Goal: Communication & Community: Answer question/provide support

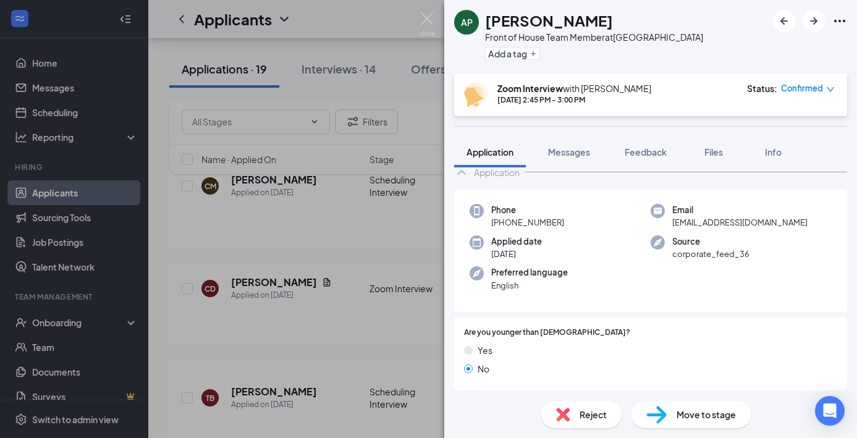
scroll to position [14, 0]
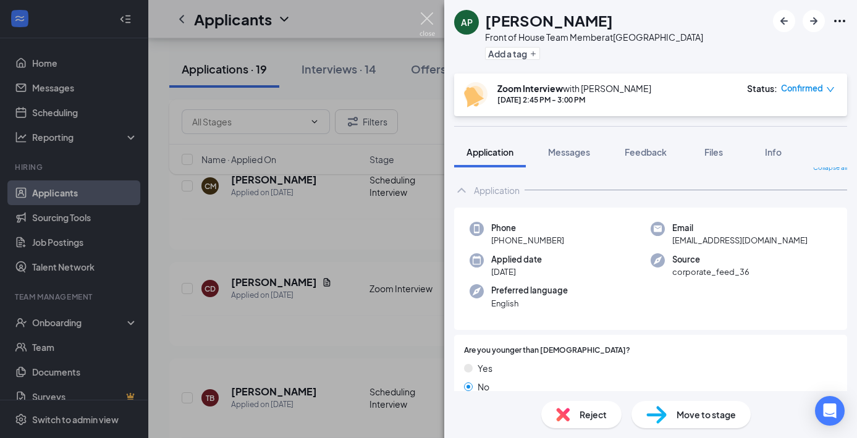
click at [431, 17] on img at bounding box center [426, 24] width 15 height 24
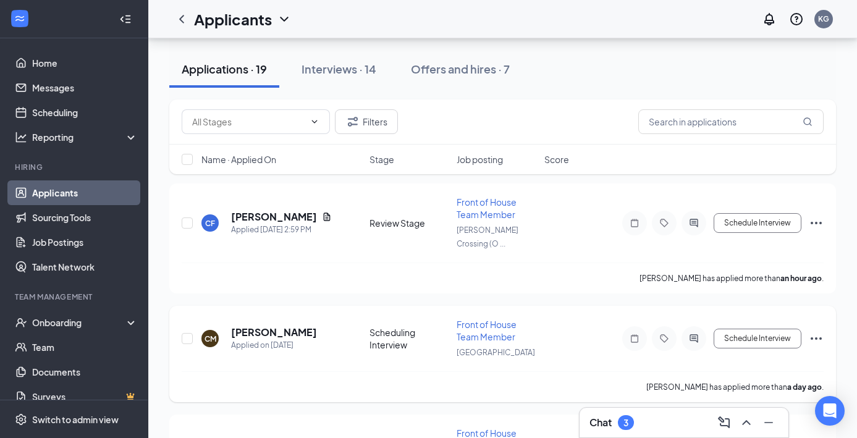
scroll to position [69, 0]
click at [309, 325] on h5 "[PERSON_NAME]" at bounding box center [274, 332] width 86 height 14
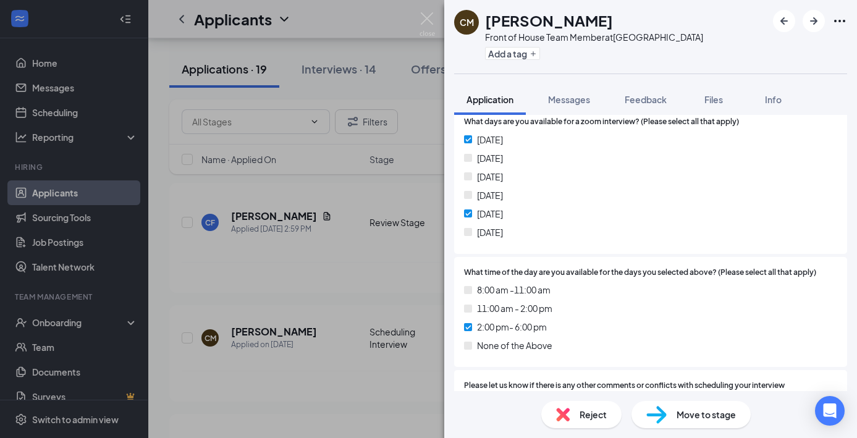
scroll to position [1063, 0]
click at [433, 21] on img at bounding box center [426, 24] width 15 height 24
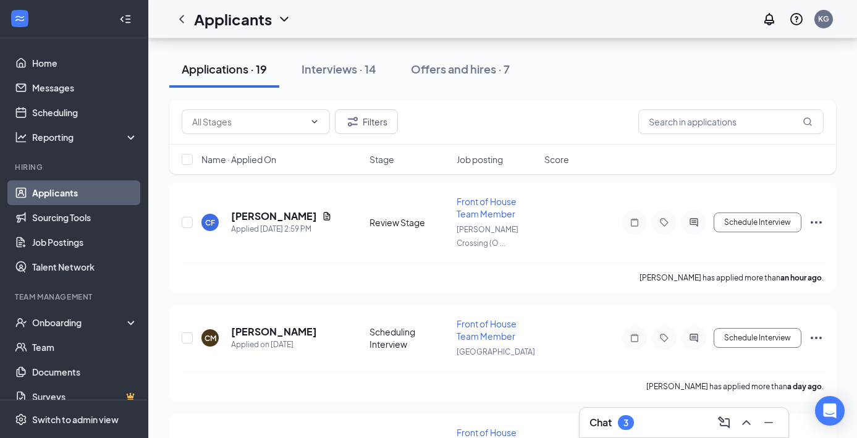
click at [655, 420] on div "Chat 3" at bounding box center [683, 423] width 189 height 20
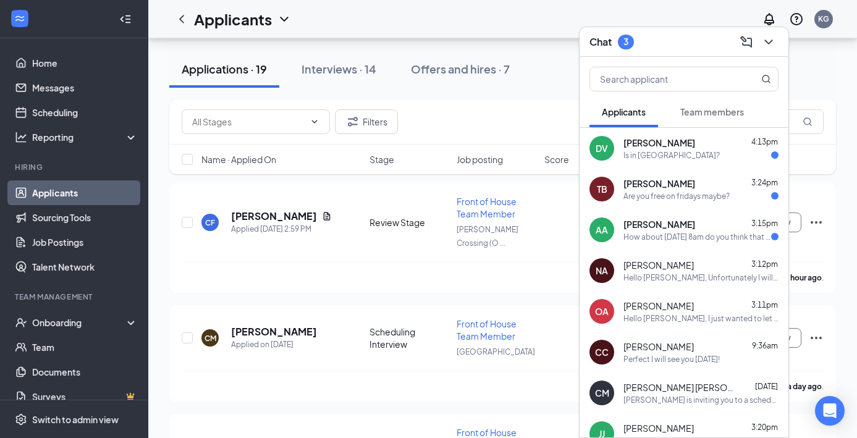
click at [663, 162] on div "DV [PERSON_NAME] 4:13pm Is in [GEOGRAPHIC_DATA]?" at bounding box center [683, 148] width 209 height 41
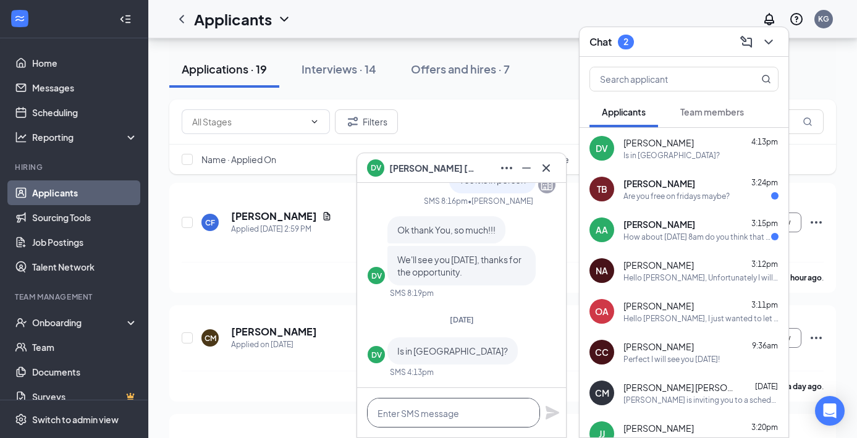
click at [429, 412] on textarea at bounding box center [453, 413] width 173 height 30
type textarea "I"
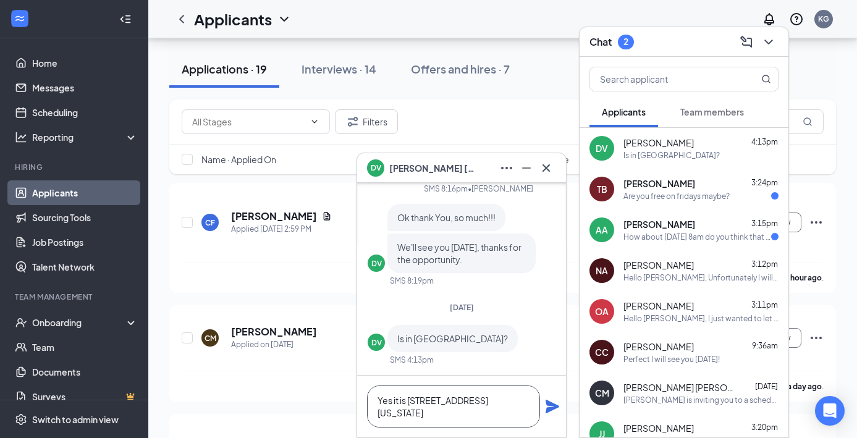
type textarea "Yes it is [STREET_ADDRESS][US_STATE]"
click at [552, 410] on icon "Plane" at bounding box center [552, 407] width 14 height 14
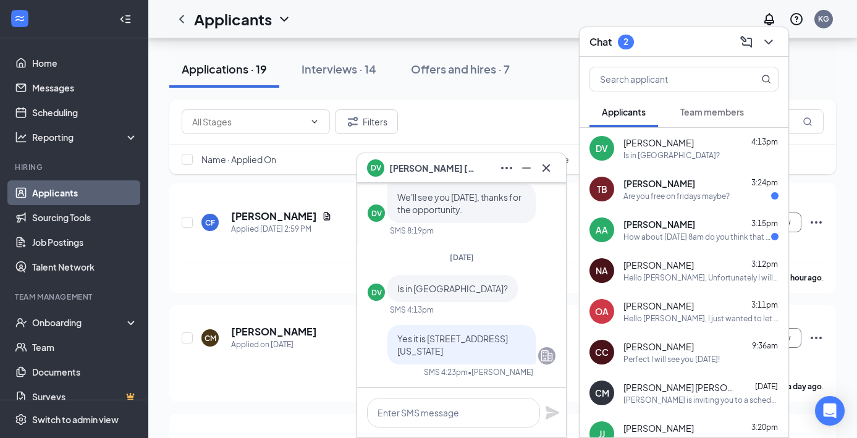
scroll to position [0, 0]
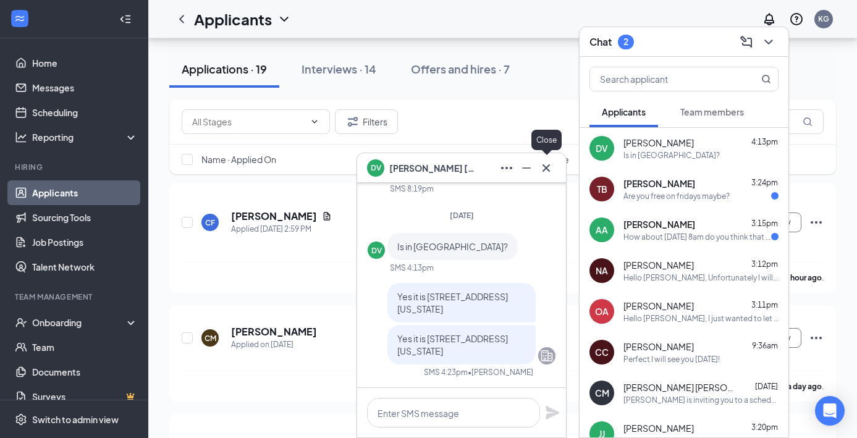
click at [550, 171] on icon "Cross" at bounding box center [546, 168] width 15 height 15
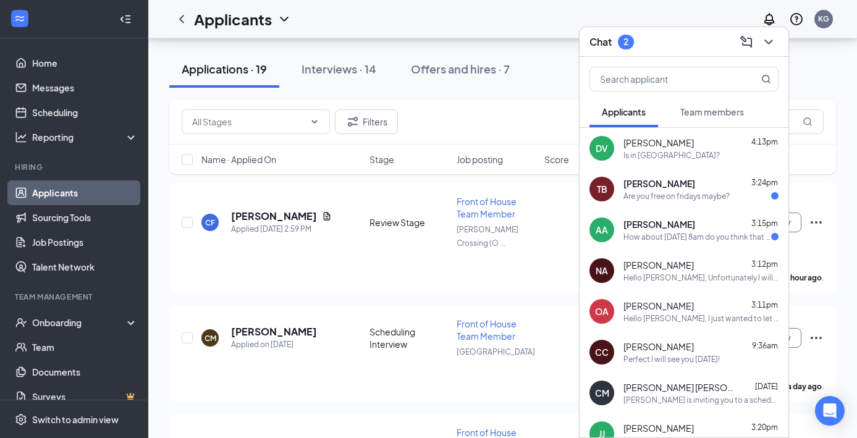
click at [674, 200] on div "Are you free on fridays maybe?" at bounding box center [676, 196] width 106 height 11
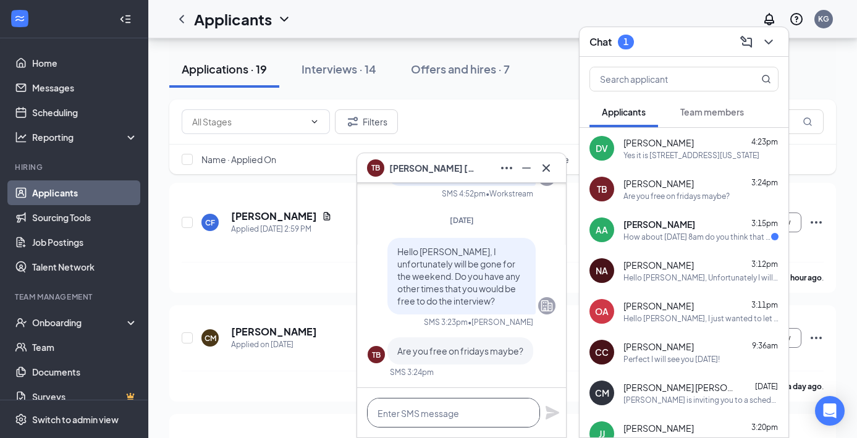
click at [421, 423] on textarea at bounding box center [453, 413] width 173 height 30
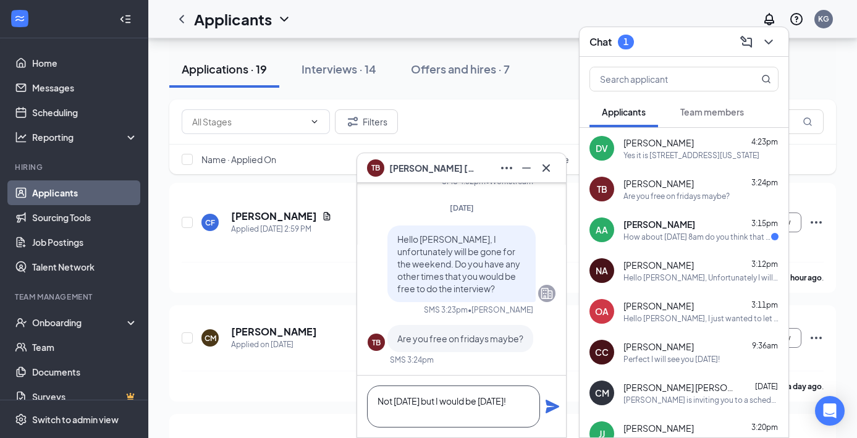
type textarea "Not [DATE] but I would be [DATE]!"
click at [553, 411] on icon "Plane" at bounding box center [552, 406] width 15 height 15
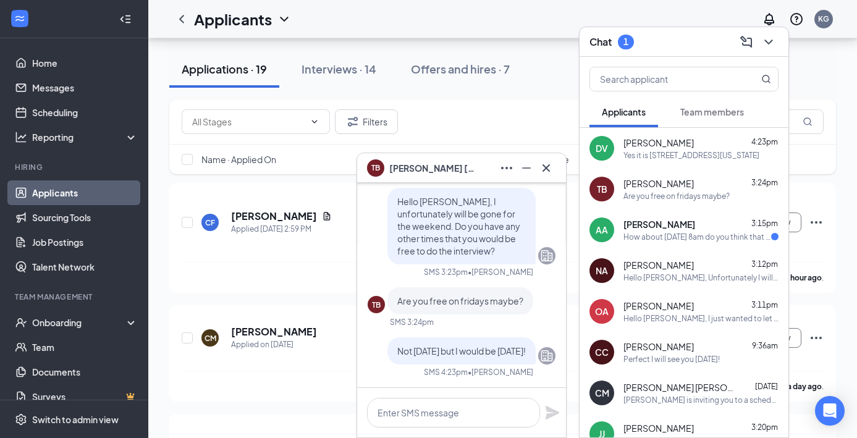
scroll to position [0, 0]
click at [705, 240] on div "How about [DATE] 8am do you think that will work" at bounding box center [697, 237] width 148 height 11
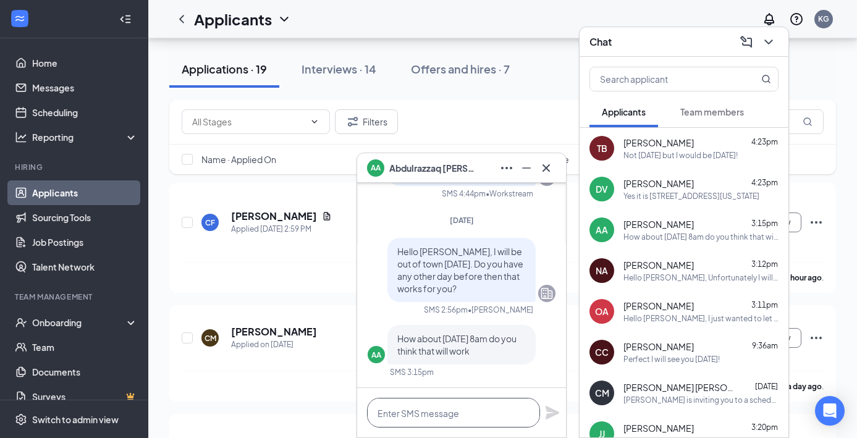
click at [427, 419] on textarea at bounding box center [453, 413] width 173 height 30
type textarea "Yes I can do that"
click at [550, 413] on icon "Plane" at bounding box center [552, 413] width 14 height 14
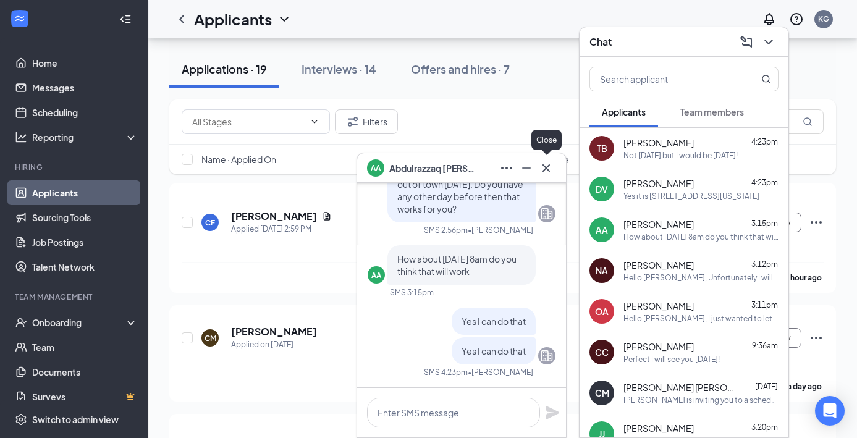
click at [547, 169] on icon "Cross" at bounding box center [545, 167] width 7 height 7
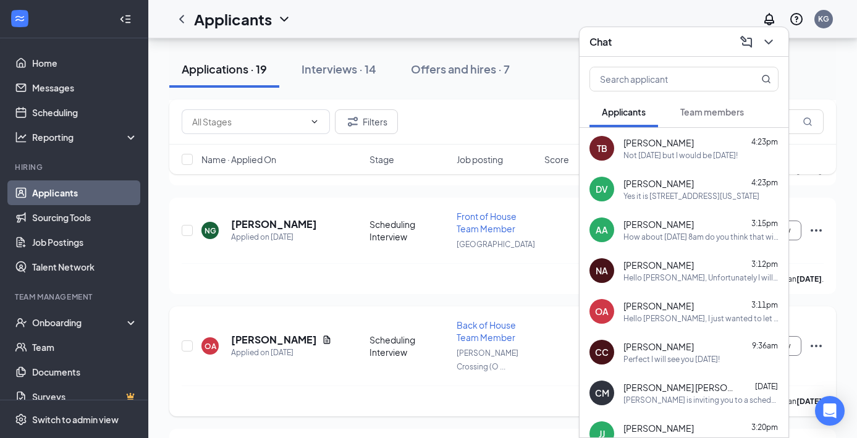
scroll to position [1297, 0]
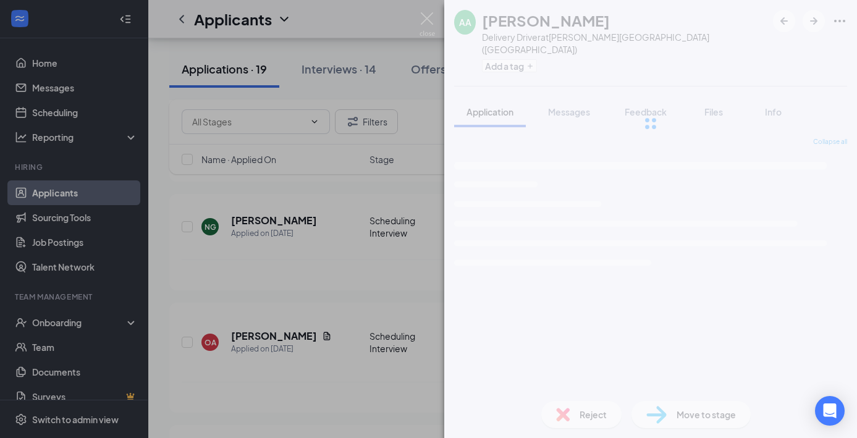
drag, startPoint x: 420, startPoint y: 166, endPoint x: 584, endPoint y: 8, distance: 227.6
click at [673, 44] on div "AA [PERSON_NAME] Delivery Driver at [PERSON_NAME][GEOGRAPHIC_DATA] ([GEOGRAPHIC…" at bounding box center [428, 219] width 857 height 438
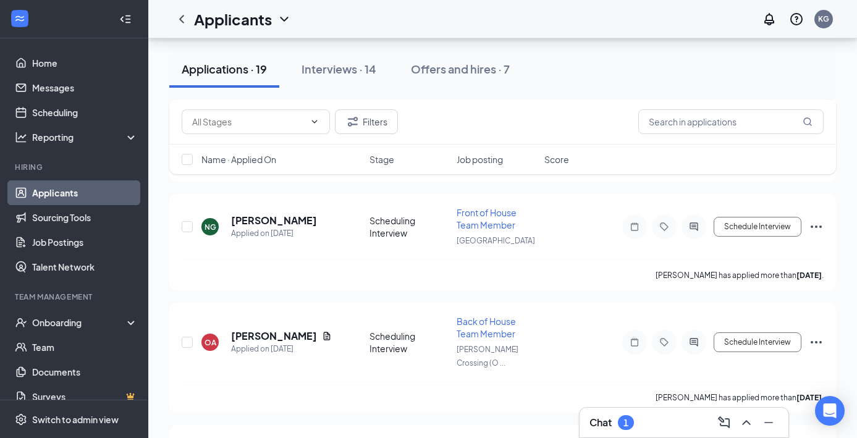
click at [712, 418] on div "Chat 1" at bounding box center [683, 423] width 189 height 20
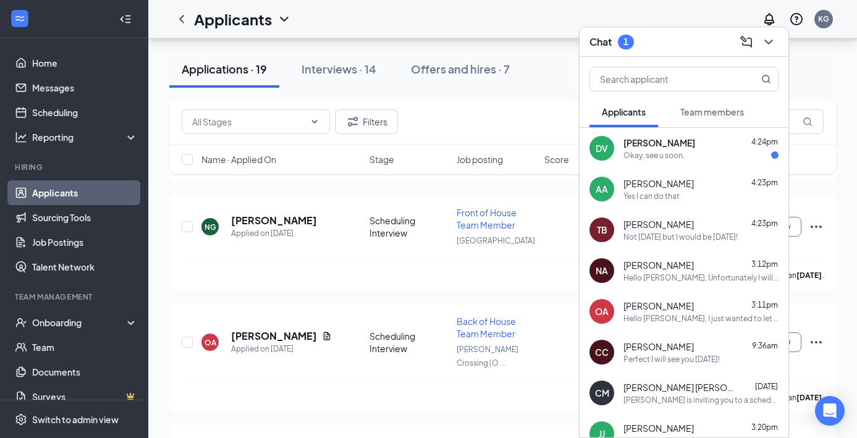
click at [662, 41] on div "Chat 1" at bounding box center [683, 41] width 189 height 19
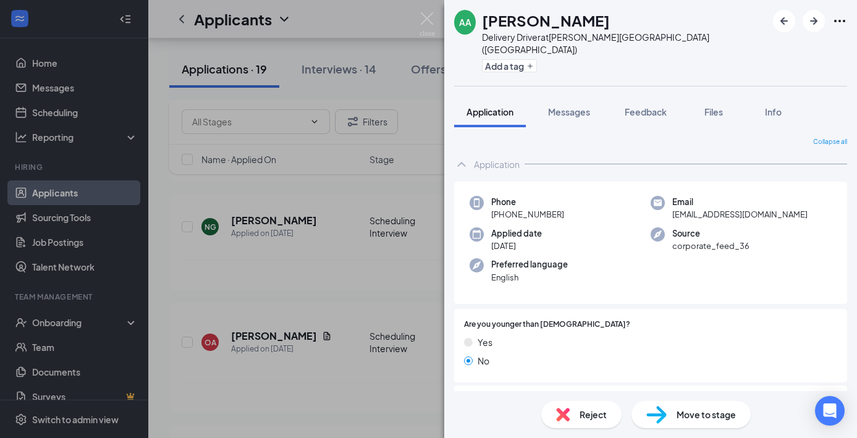
click at [711, 411] on span "Move to stage" at bounding box center [705, 415] width 59 height 14
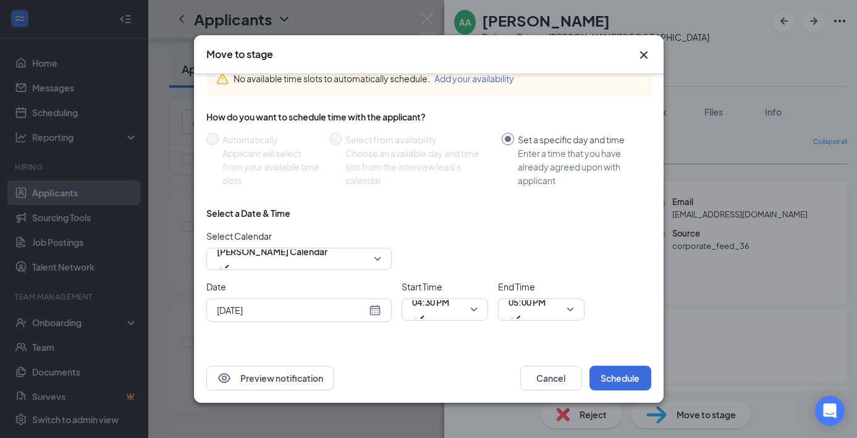
scroll to position [70, 0]
click at [377, 309] on div "[DATE]" at bounding box center [299, 310] width 164 height 14
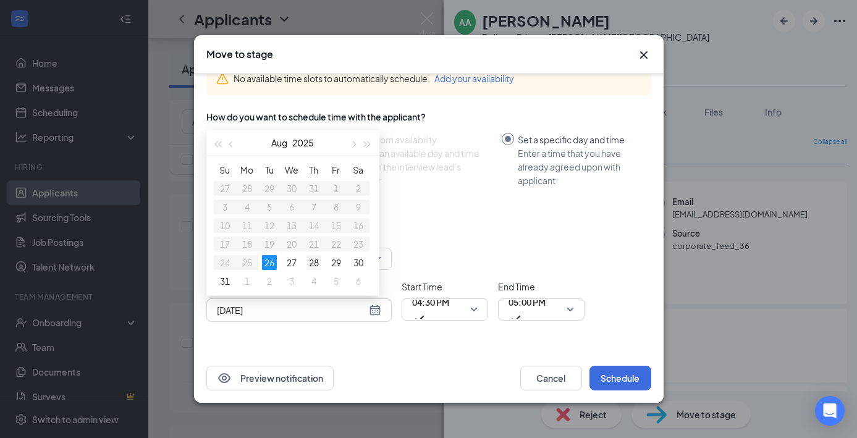
type input "[DATE]"
click at [316, 263] on div "28" at bounding box center [313, 262] width 15 height 15
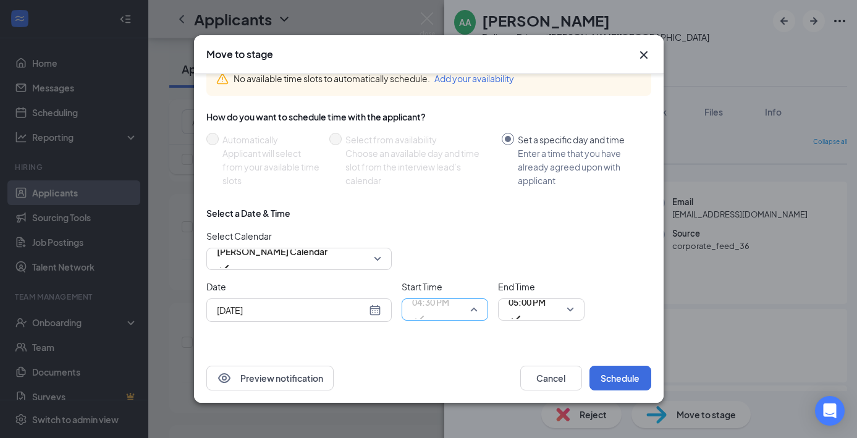
click at [476, 306] on span "04:30 PM" at bounding box center [444, 309] width 65 height 19
click at [573, 316] on span "05:00 PM" at bounding box center [540, 309] width 65 height 19
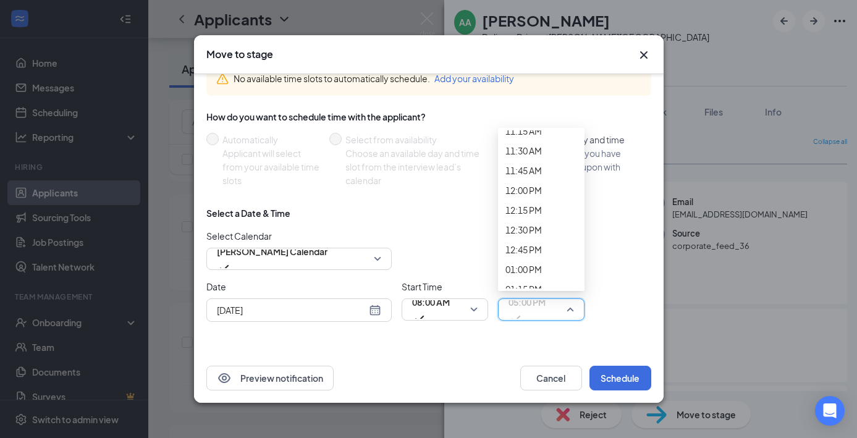
scroll to position [898, 0]
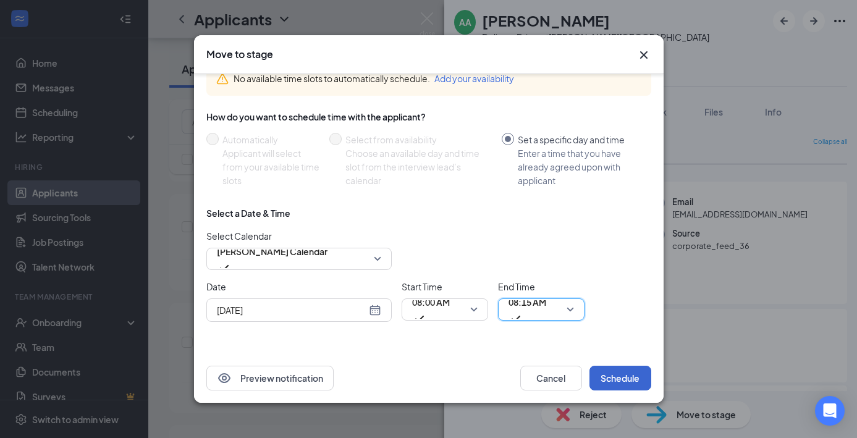
click at [636, 380] on button "Schedule" at bounding box center [620, 378] width 62 height 25
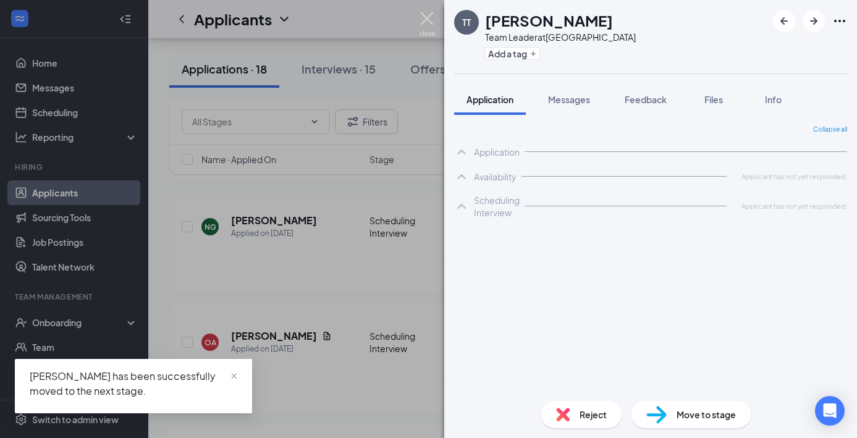
click at [431, 19] on img at bounding box center [426, 24] width 15 height 24
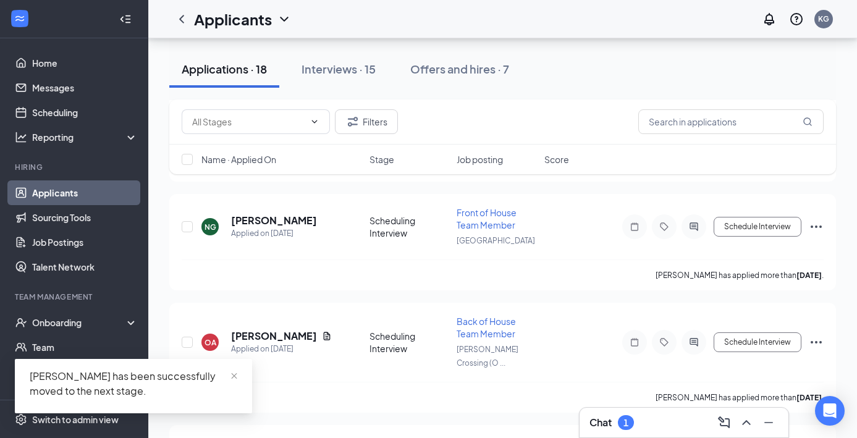
click at [657, 423] on div "Chat 1" at bounding box center [683, 423] width 189 height 20
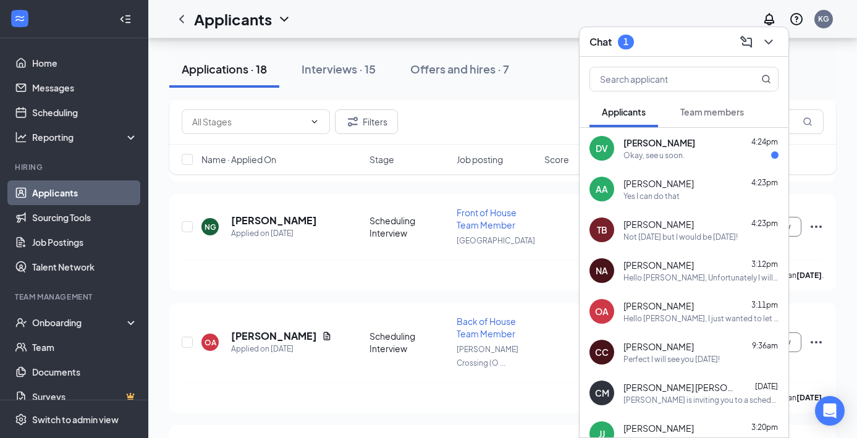
click at [674, 159] on div "Okay, see u soon." at bounding box center [653, 155] width 61 height 11
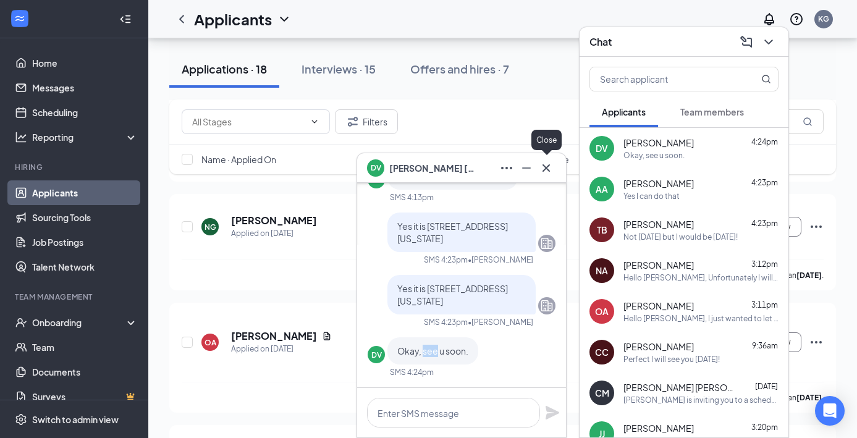
click at [552, 172] on icon "Cross" at bounding box center [546, 168] width 15 height 15
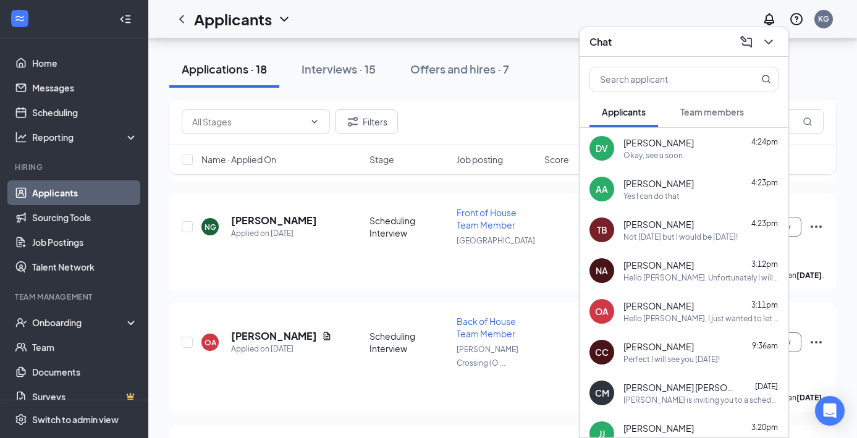
click at [695, 38] on div "Chat" at bounding box center [683, 41] width 189 height 19
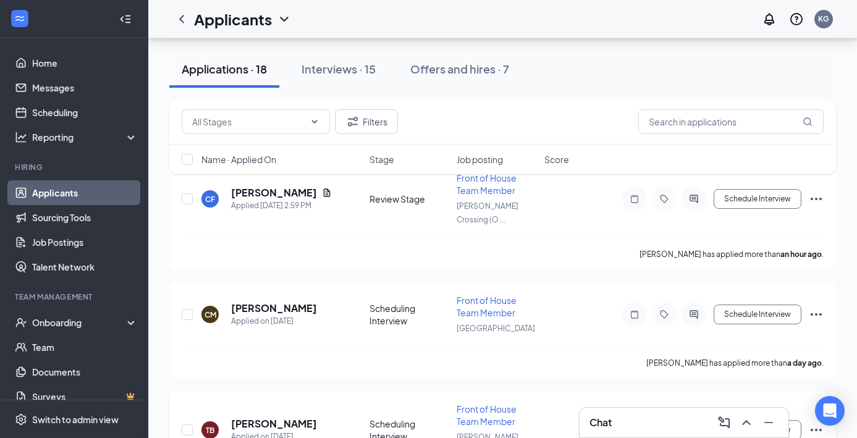
scroll to position [65, 0]
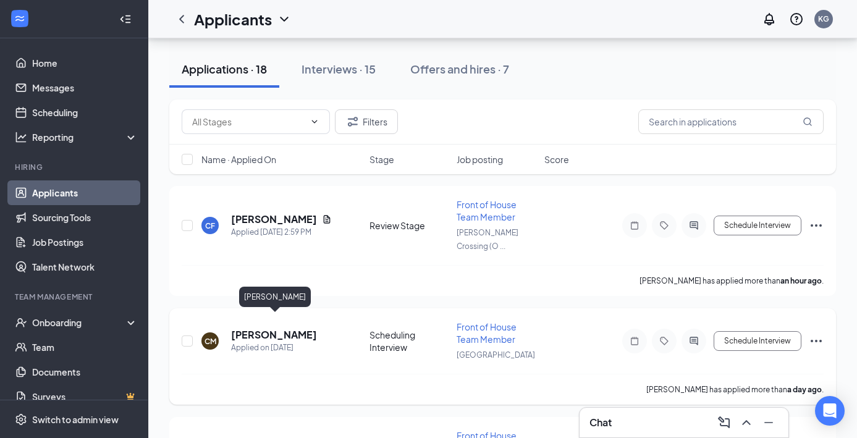
click at [298, 328] on h5 "[PERSON_NAME]" at bounding box center [274, 335] width 86 height 14
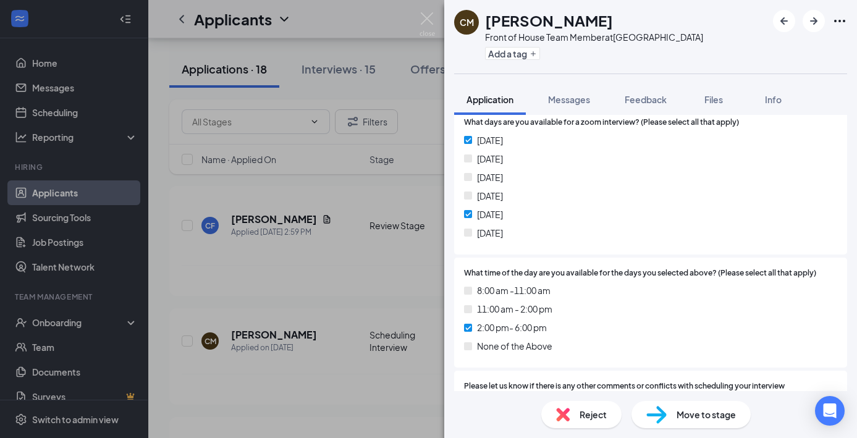
scroll to position [1063, 0]
click at [704, 411] on span "Move to stage" at bounding box center [705, 415] width 59 height 14
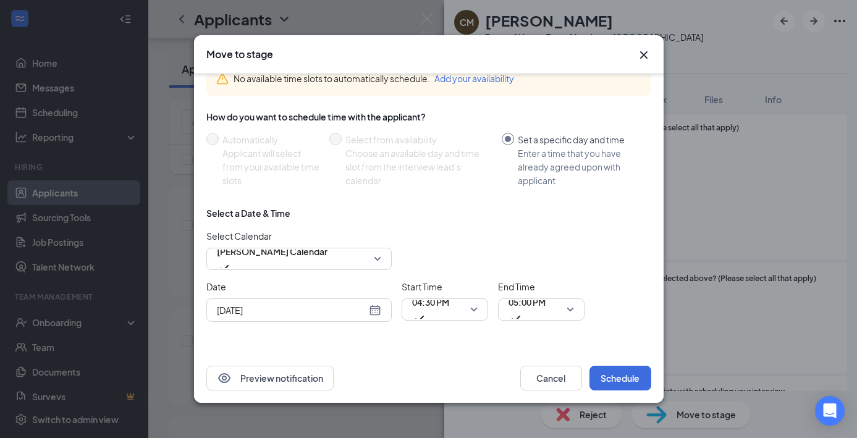
scroll to position [70, 0]
click at [376, 313] on div "[DATE]" at bounding box center [299, 310] width 164 height 14
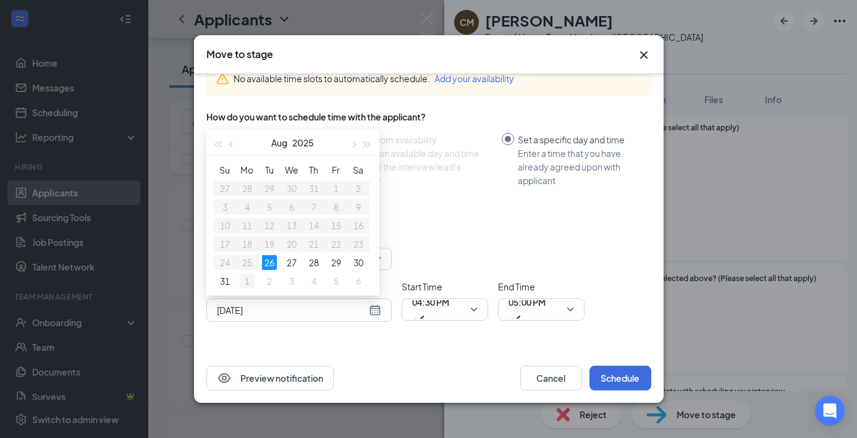
type input "[DATE]"
click at [243, 282] on div "1" at bounding box center [247, 281] width 15 height 15
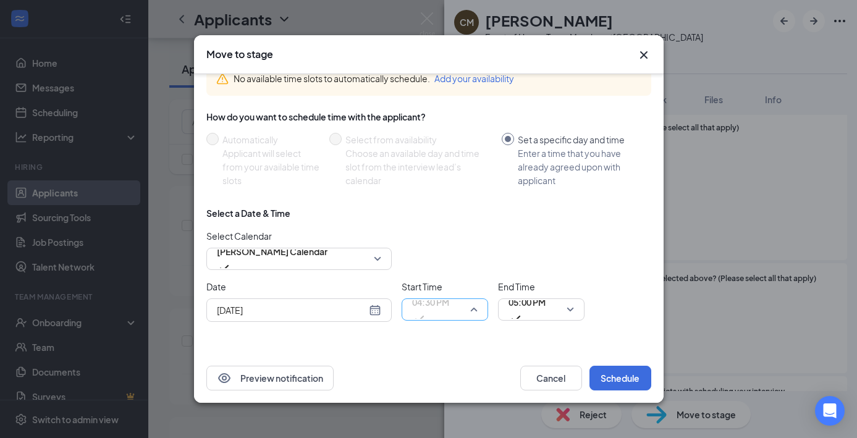
click at [484, 314] on div "04:30 PM" at bounding box center [445, 309] width 86 height 22
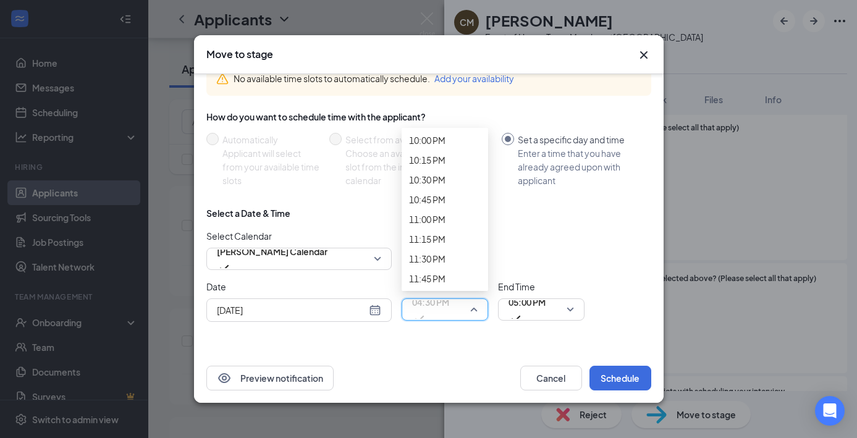
scroll to position [1897, 0]
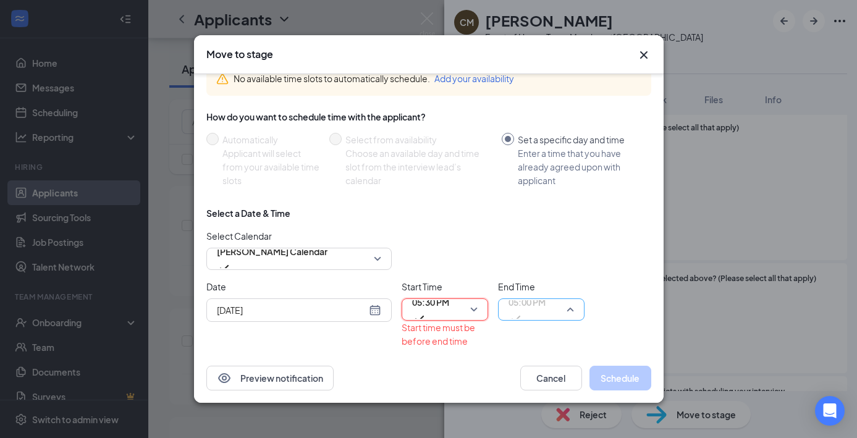
click at [568, 306] on span "05:00 PM" at bounding box center [540, 309] width 65 height 19
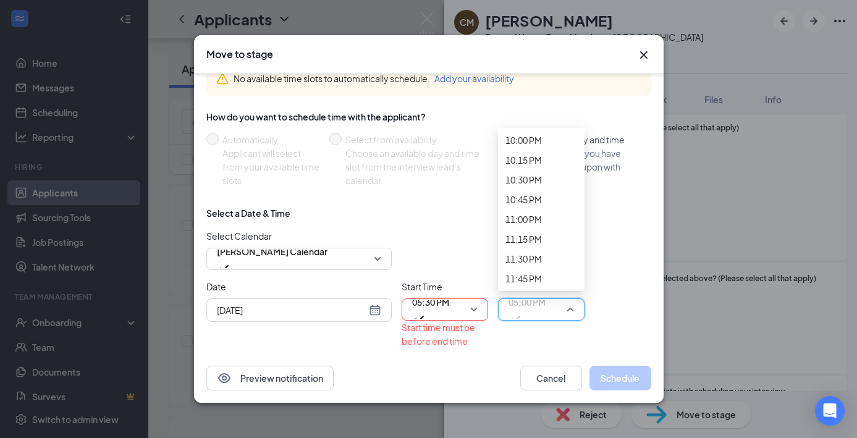
scroll to position [1890, 0]
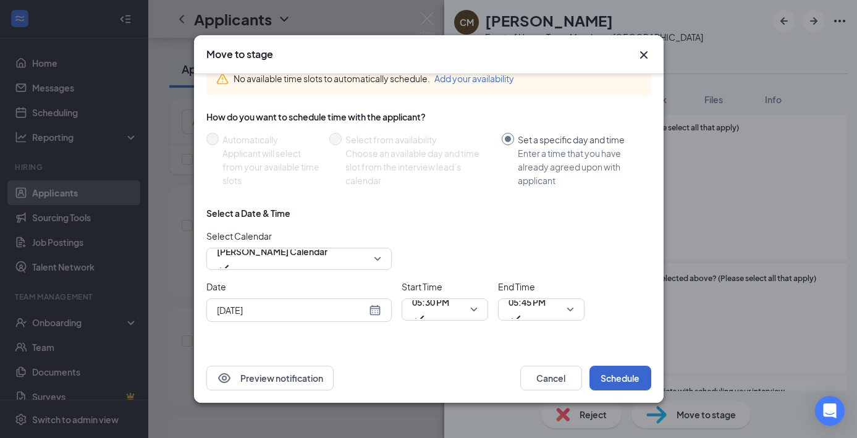
click at [624, 378] on button "Schedule" at bounding box center [620, 378] width 62 height 25
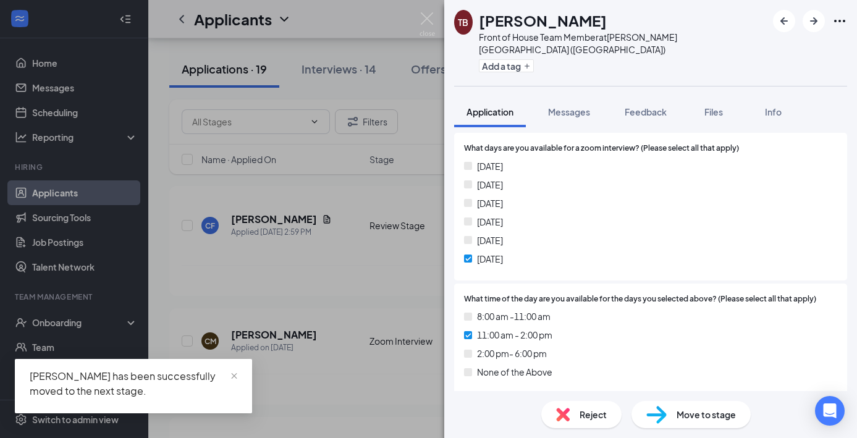
scroll to position [1049, 0]
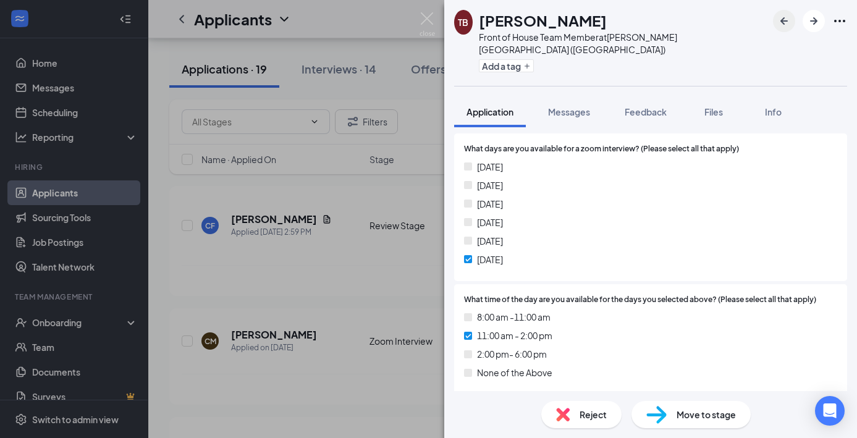
click at [786, 20] on icon "ArrowLeftNew" at bounding box center [783, 20] width 7 height 7
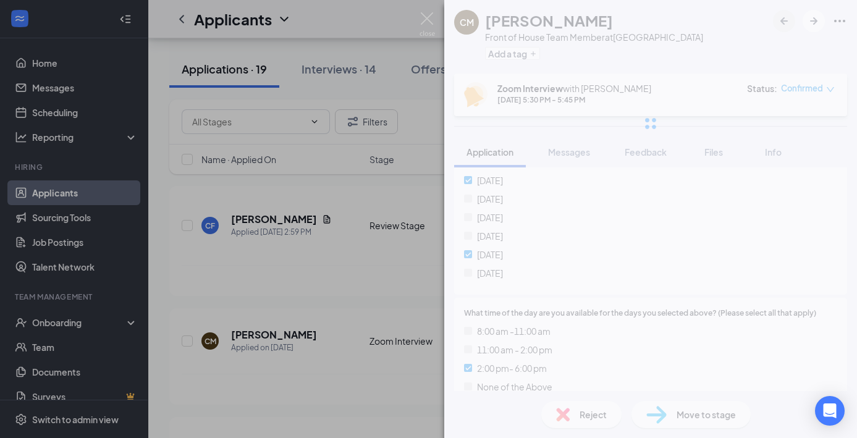
scroll to position [1045, 0]
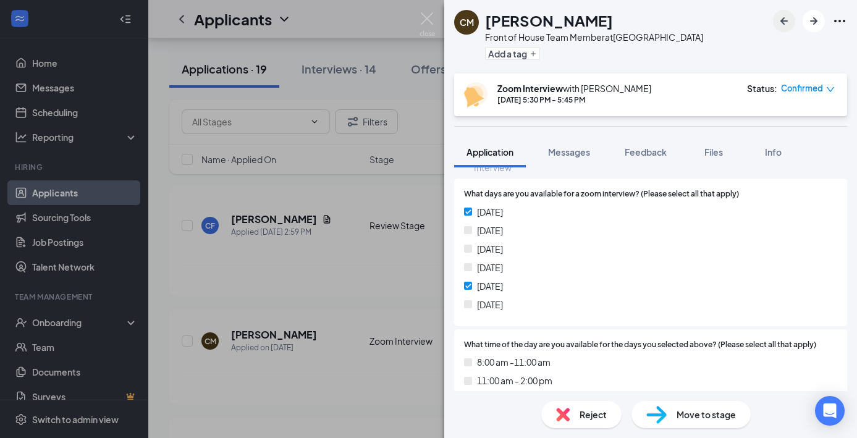
click at [784, 24] on icon "ArrowLeftNew" at bounding box center [783, 20] width 7 height 7
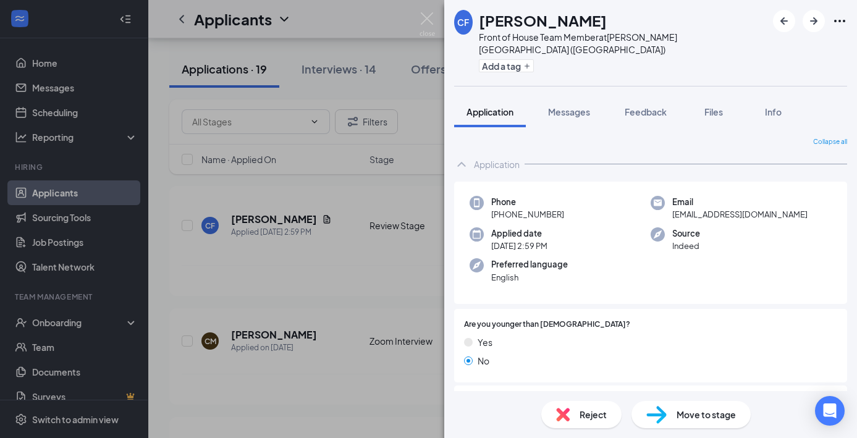
click at [702, 415] on span "Move to stage" at bounding box center [705, 415] width 59 height 14
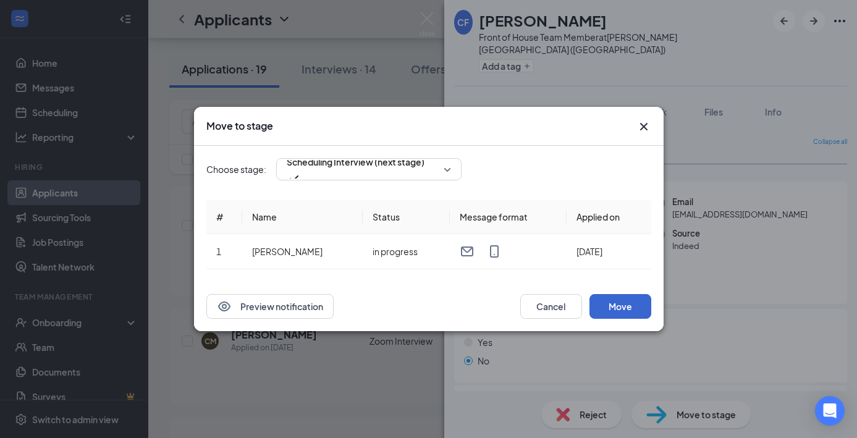
click at [630, 298] on button "Move" at bounding box center [620, 306] width 62 height 25
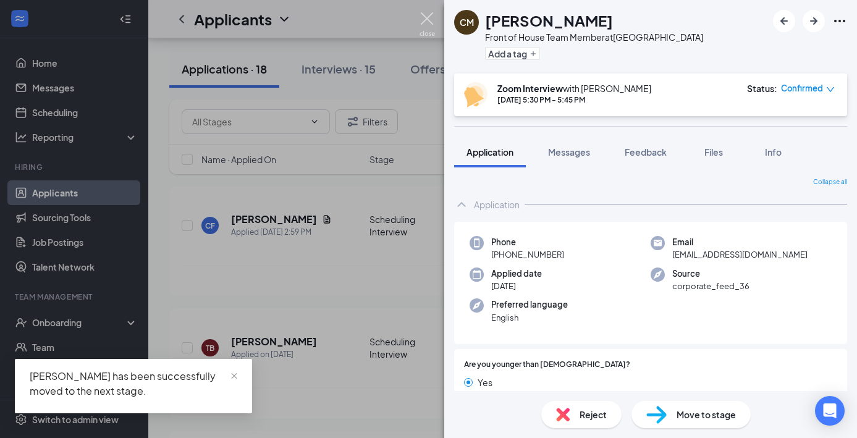
click at [432, 22] on img at bounding box center [426, 24] width 15 height 24
